Goal: Transaction & Acquisition: Purchase product/service

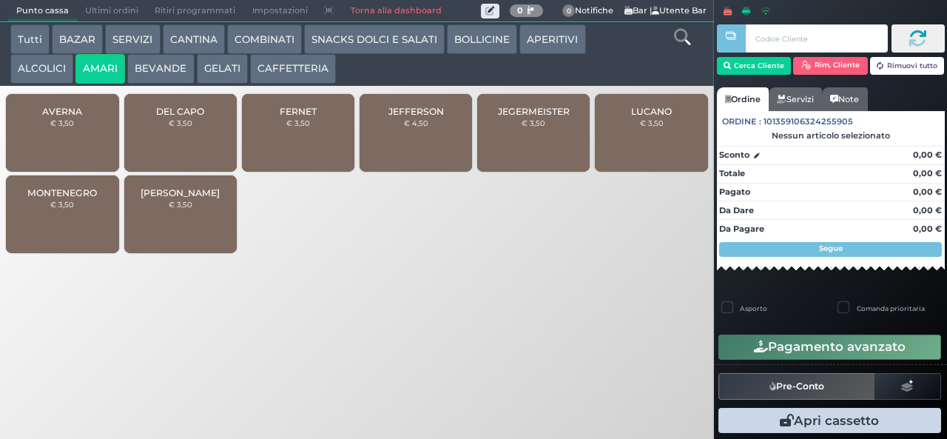
click at [153, 79] on button "BEVANDE" at bounding box center [160, 69] width 67 height 30
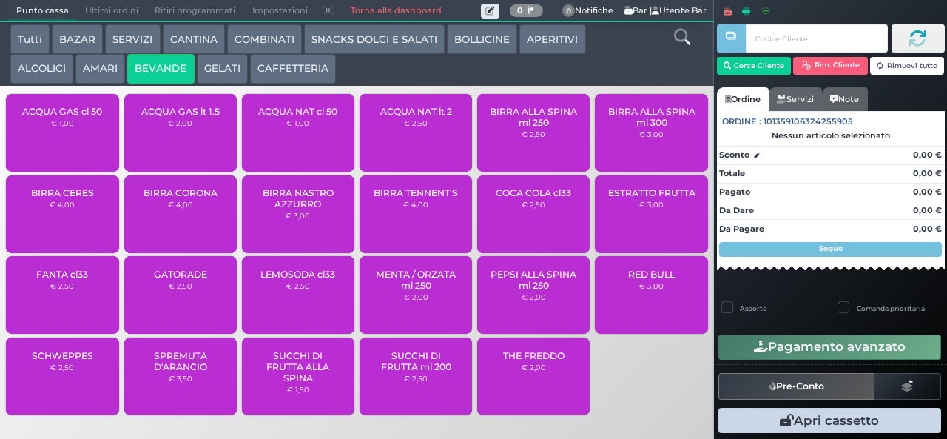
click at [220, 66] on button "GELATI" at bounding box center [222, 69] width 51 height 30
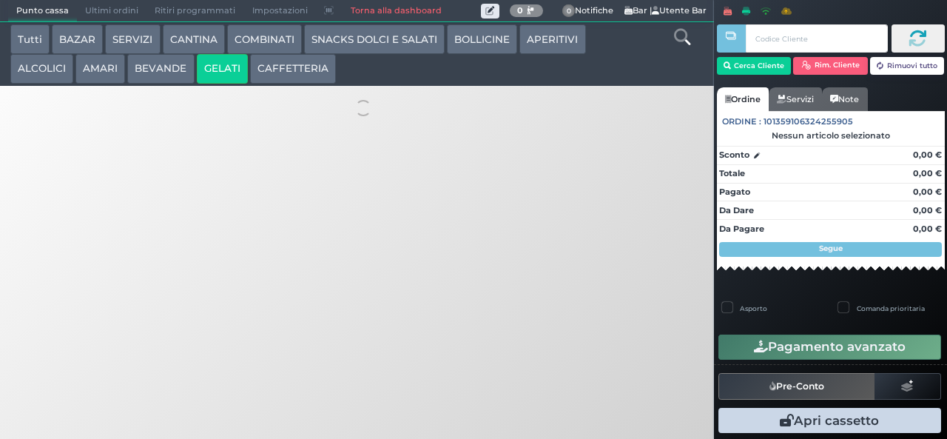
click at [312, 73] on button "CAFFETTERIA" at bounding box center [293, 69] width 86 height 30
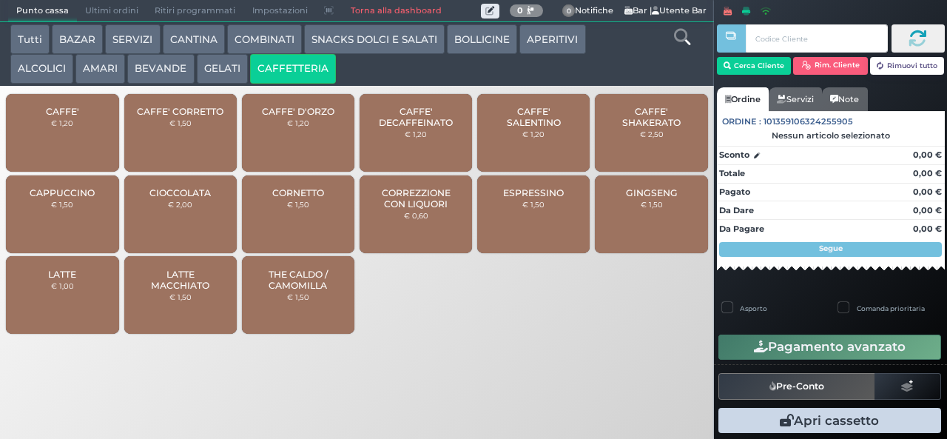
click at [404, 39] on button "SNACKS DOLCI E SALATI" at bounding box center [374, 39] width 140 height 30
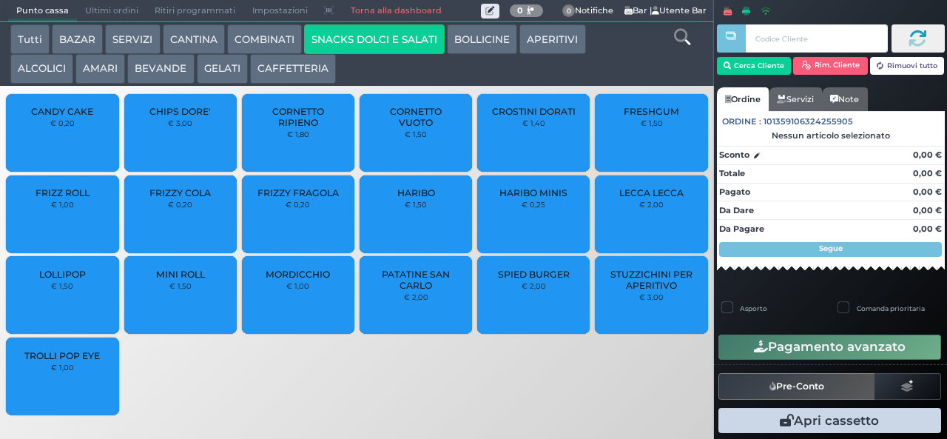
click at [28, 72] on button "ALCOLICI" at bounding box center [41, 69] width 63 height 30
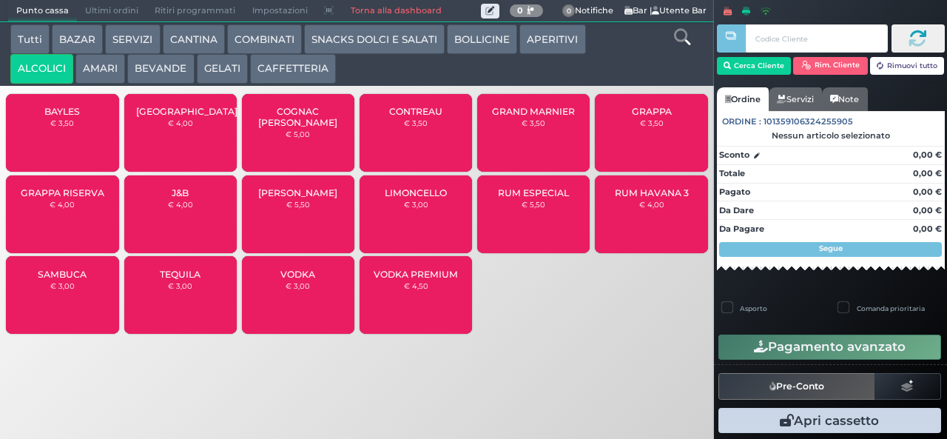
click at [82, 40] on button "BAZAR" at bounding box center [77, 39] width 51 height 30
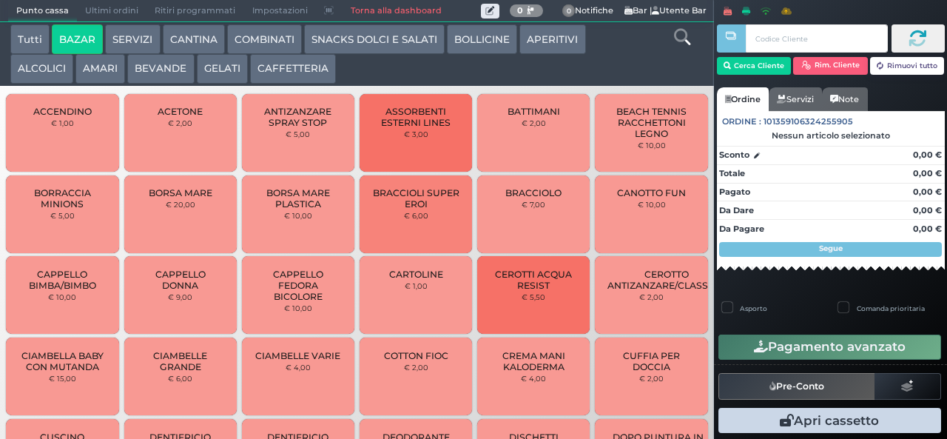
click at [118, 35] on button "SERVIZI" at bounding box center [132, 39] width 55 height 30
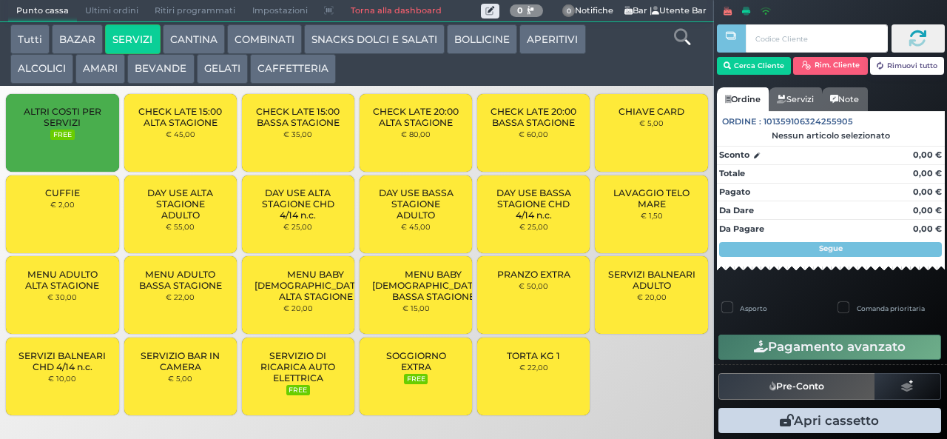
click at [257, 37] on button "COMBINATI" at bounding box center [264, 39] width 75 height 30
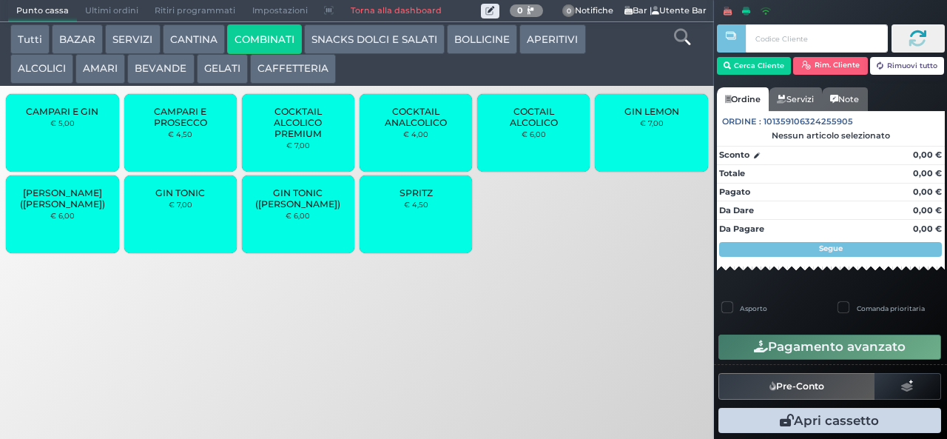
click at [74, 37] on button "BAZAR" at bounding box center [77, 39] width 51 height 30
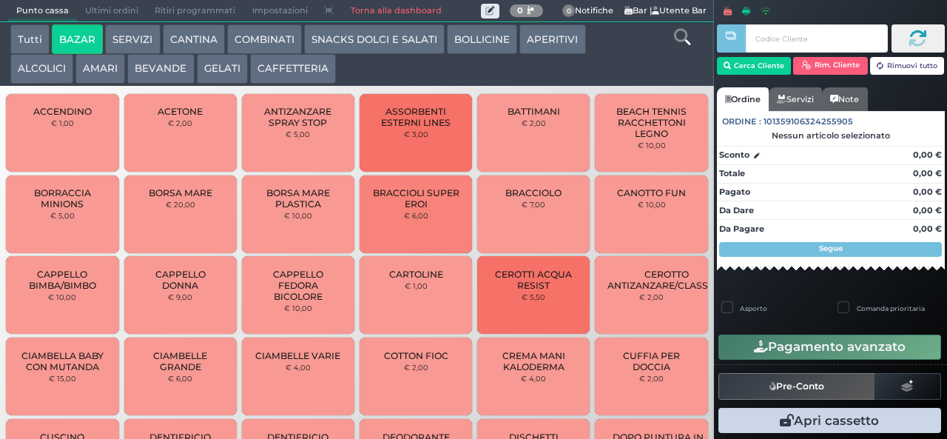
click at [144, 38] on button "SERVIZI" at bounding box center [132, 39] width 55 height 30
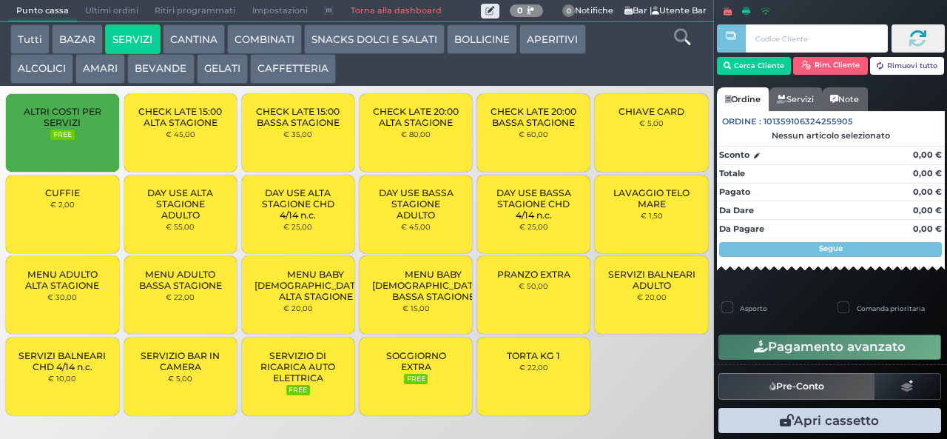
click at [74, 35] on button "BAZAR" at bounding box center [77, 39] width 51 height 30
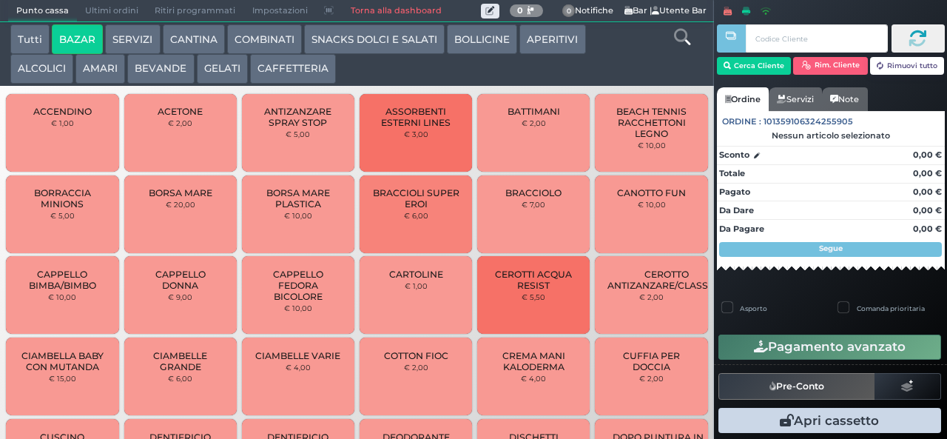
click at [33, 41] on button "Tutti" at bounding box center [29, 39] width 39 height 30
click at [214, 41] on button "CANTINA" at bounding box center [194, 39] width 62 height 30
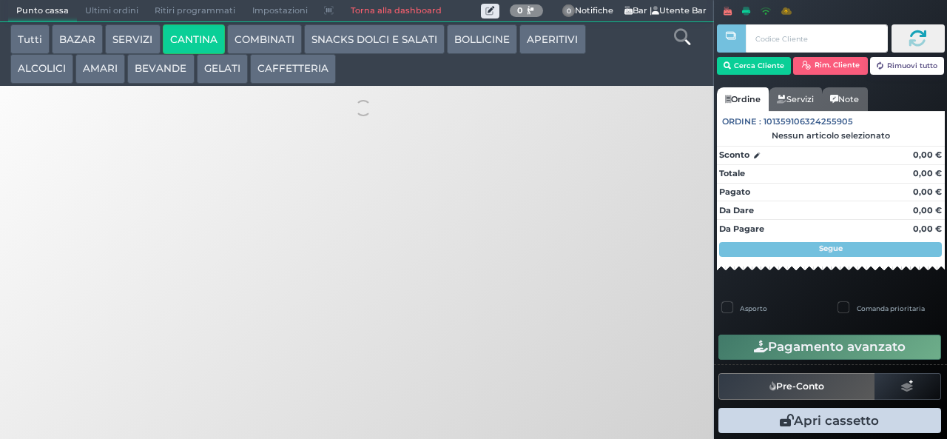
click at [265, 38] on button "COMBINATI" at bounding box center [264, 39] width 75 height 30
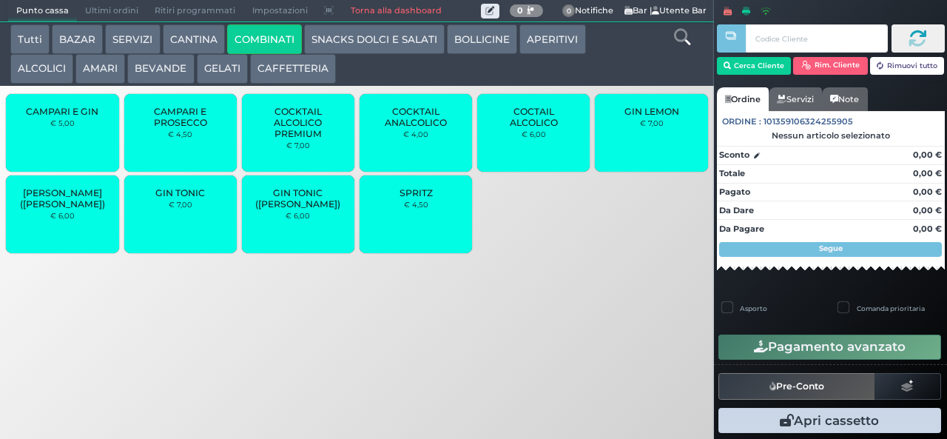
click at [677, 35] on icon at bounding box center [682, 37] width 16 height 16
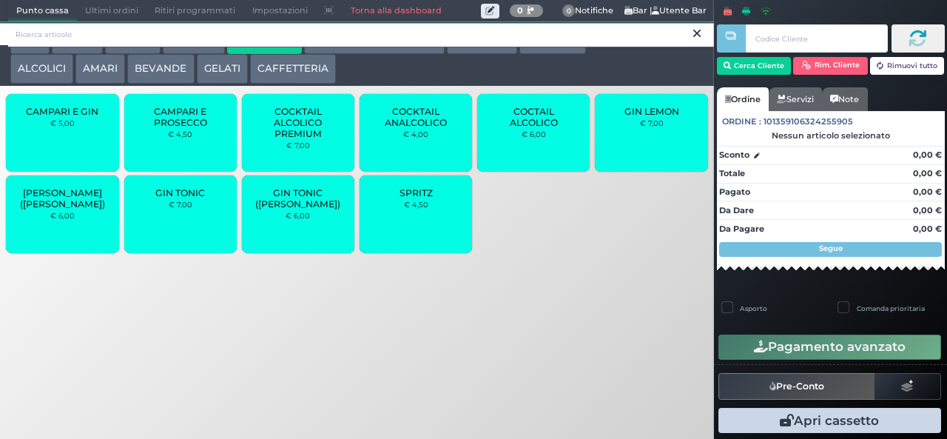
click at [41, 35] on input "search" at bounding box center [360, 35] width 705 height 26
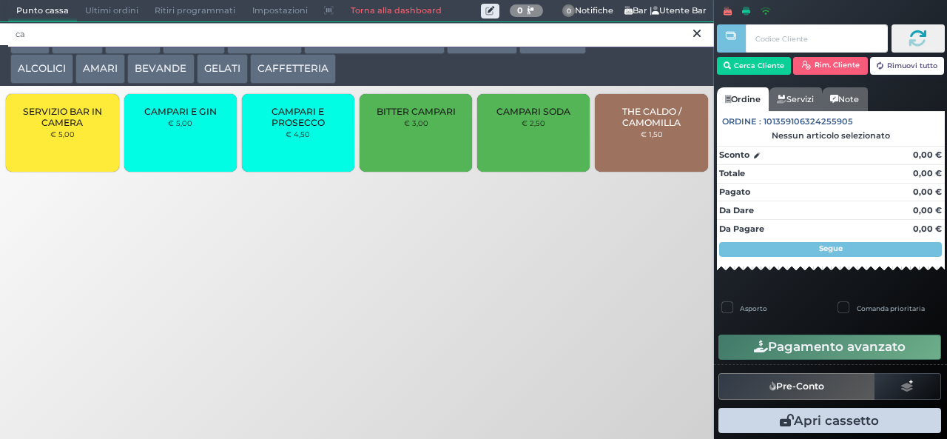
type input "c"
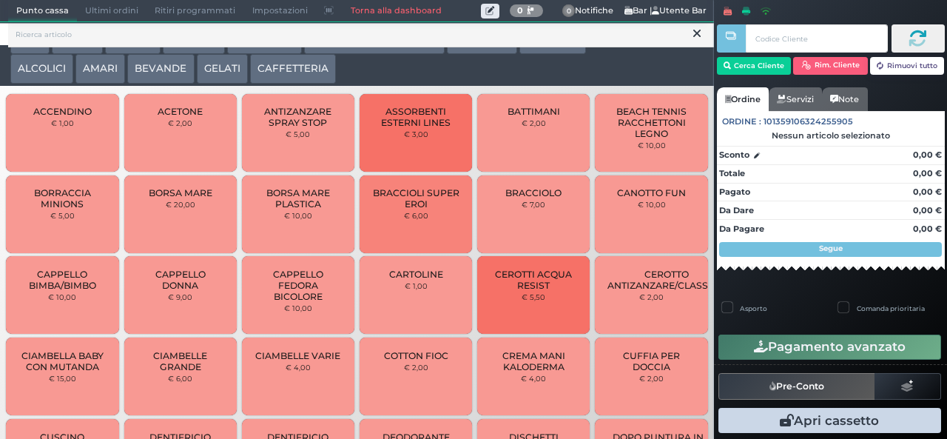
click at [697, 33] on icon at bounding box center [696, 33] width 7 height 15
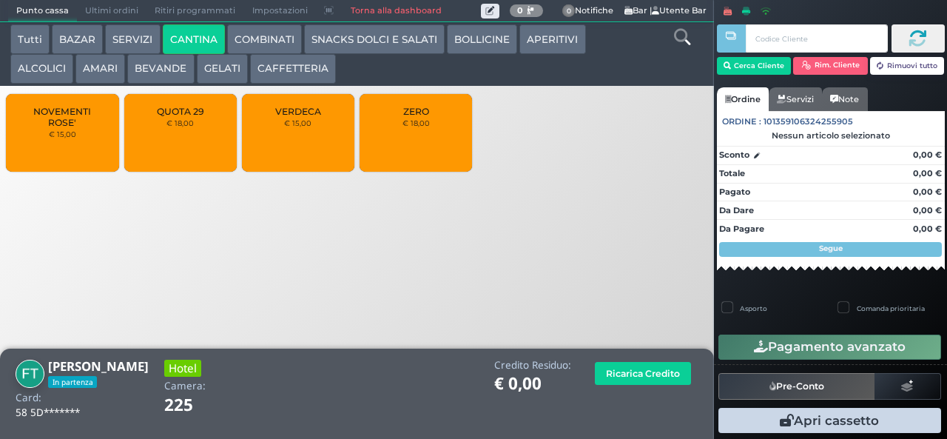
click at [28, 72] on button "ALCOLICI" at bounding box center [41, 69] width 63 height 30
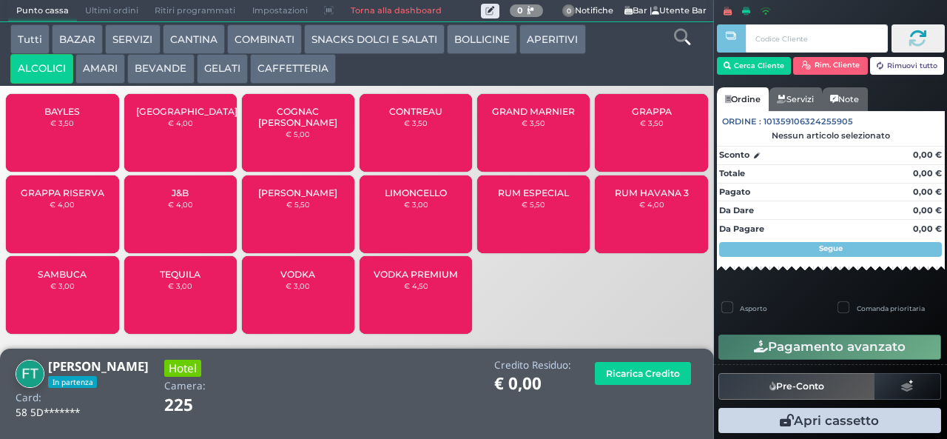
click at [632, 198] on span "RUM HAVANA 3" at bounding box center [651, 192] width 74 height 11
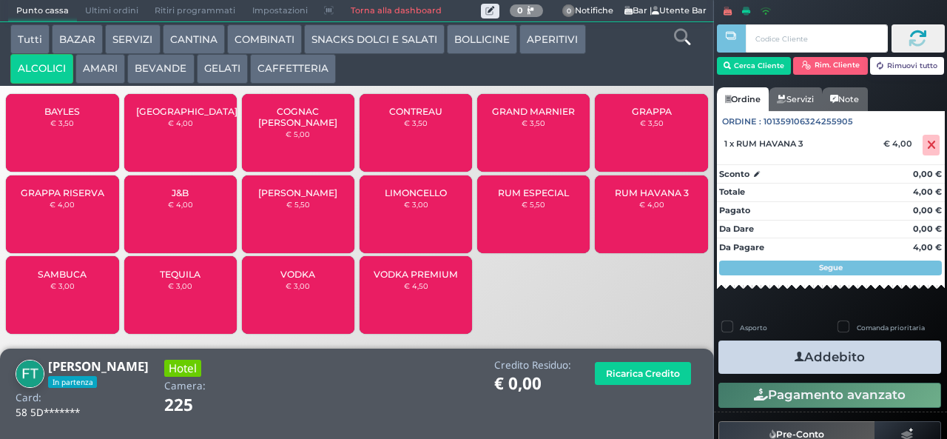
click at [751, 345] on button "Addebito" at bounding box center [829, 356] width 223 height 33
